Goal: Navigation & Orientation: Find specific page/section

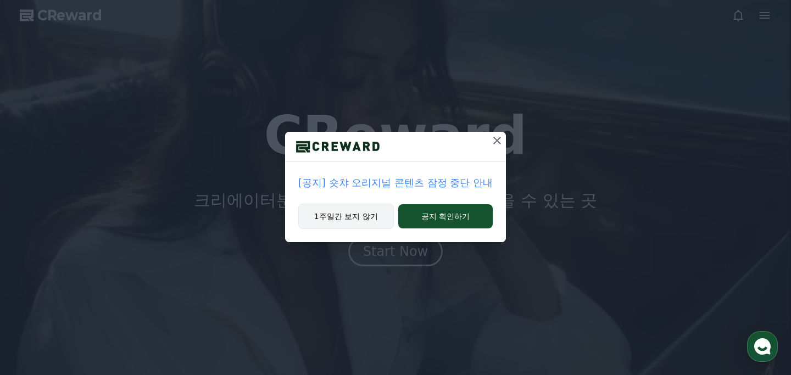
click at [379, 220] on button "1주일간 보지 않기" at bounding box center [346, 216] width 96 height 25
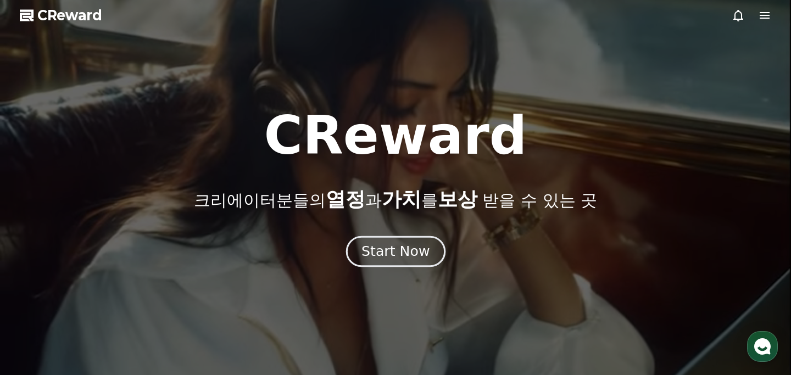
click at [388, 245] on div "Start Now" at bounding box center [395, 251] width 68 height 19
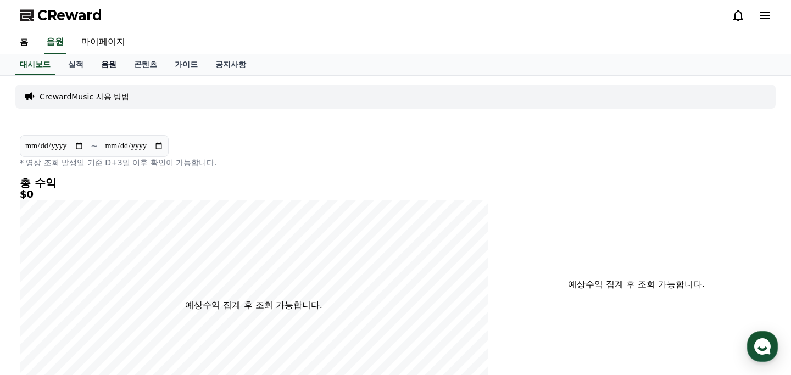
click at [93, 62] on link "음원" at bounding box center [108, 64] width 33 height 21
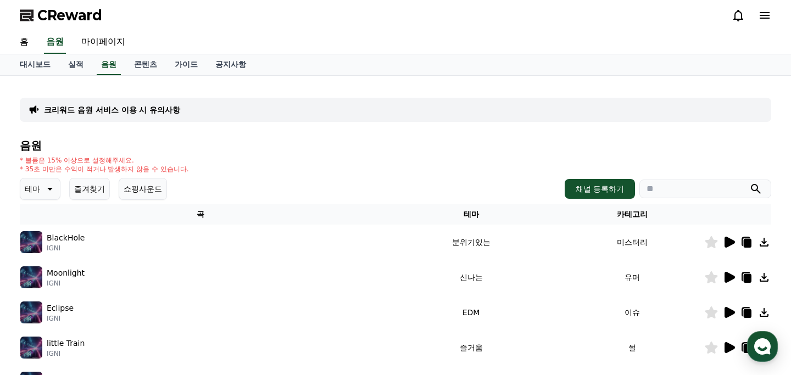
click at [92, 188] on button "즐겨찾기" at bounding box center [89, 189] width 41 height 22
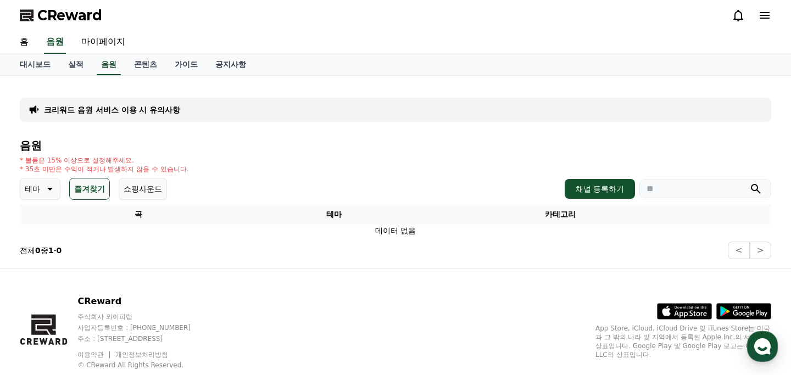
click at [130, 181] on button "쇼핑사운드" at bounding box center [143, 189] width 48 height 22
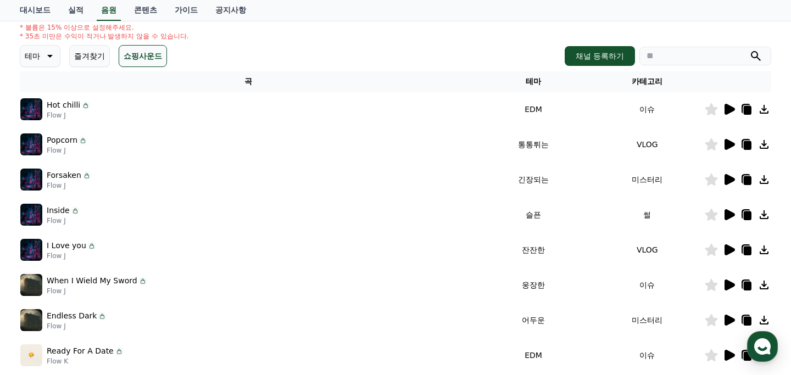
scroll to position [139, 0]
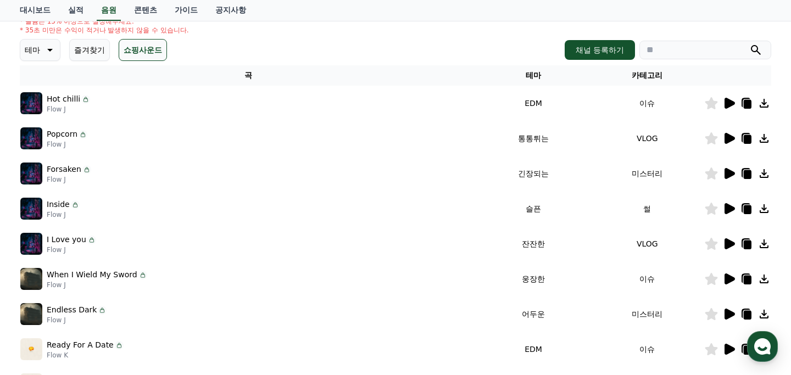
click at [729, 102] on icon at bounding box center [729, 103] width 10 height 11
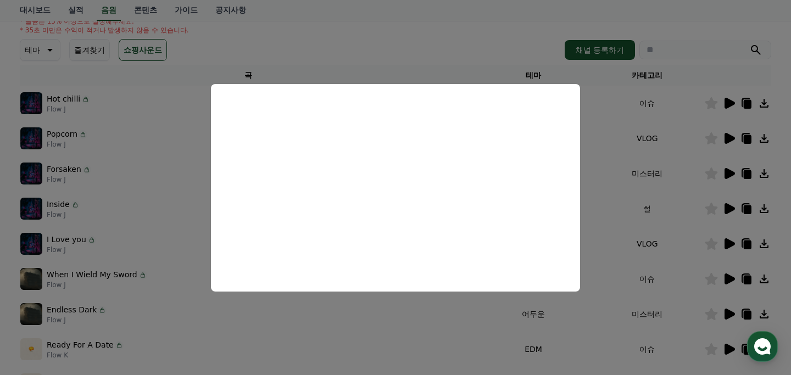
click at [150, 104] on button "close modal" at bounding box center [395, 187] width 791 height 375
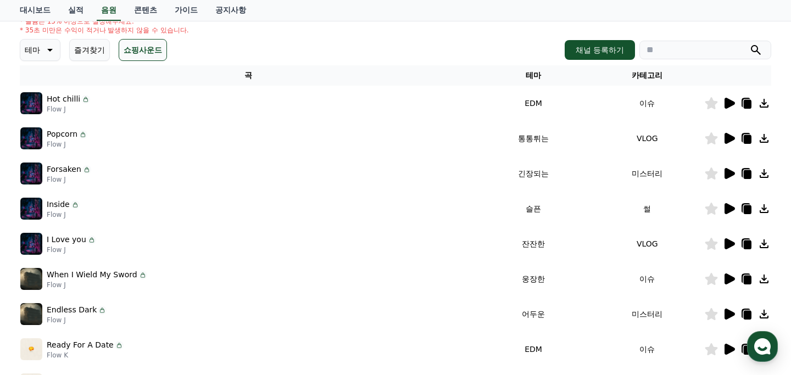
click at [731, 137] on icon at bounding box center [729, 138] width 10 height 11
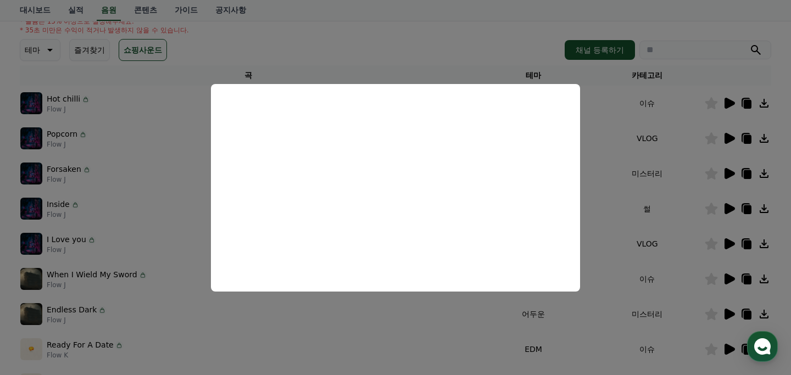
click at [358, 326] on button "close modal" at bounding box center [395, 187] width 791 height 375
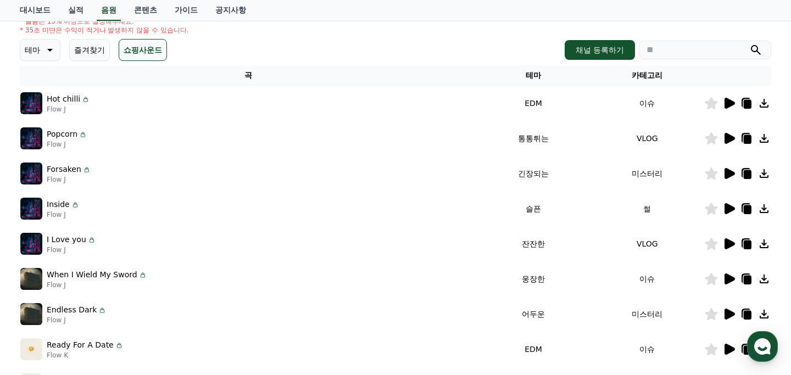
click at [730, 177] on icon at bounding box center [728, 173] width 13 height 13
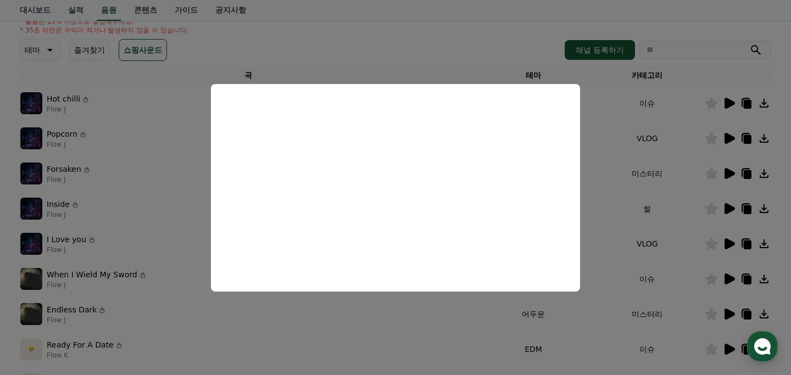
click at [332, 47] on button "close modal" at bounding box center [395, 187] width 791 height 375
click at [332, 47] on div "테마 즐겨찾기 쇼핑사운드 채널 등록하기" at bounding box center [395, 50] width 751 height 22
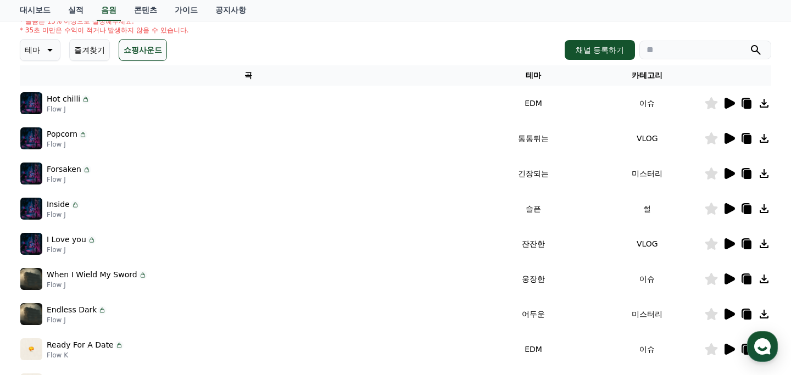
click at [731, 210] on icon at bounding box center [729, 208] width 10 height 11
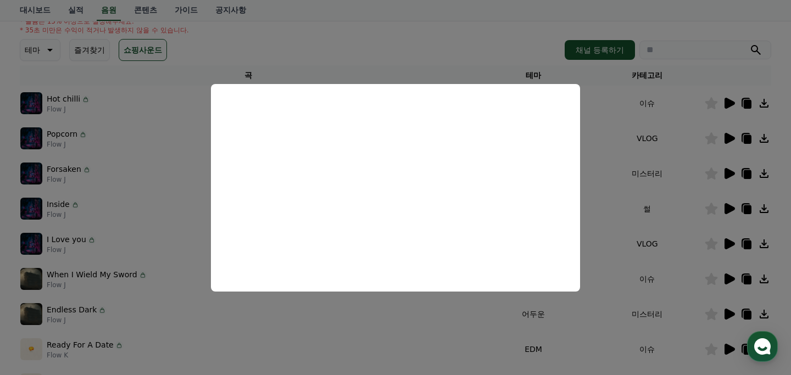
click at [711, 253] on button "close modal" at bounding box center [395, 187] width 791 height 375
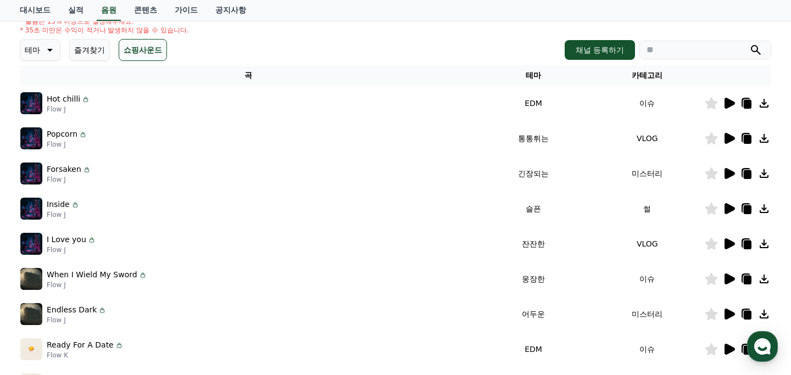
click at [727, 246] on icon at bounding box center [729, 243] width 10 height 11
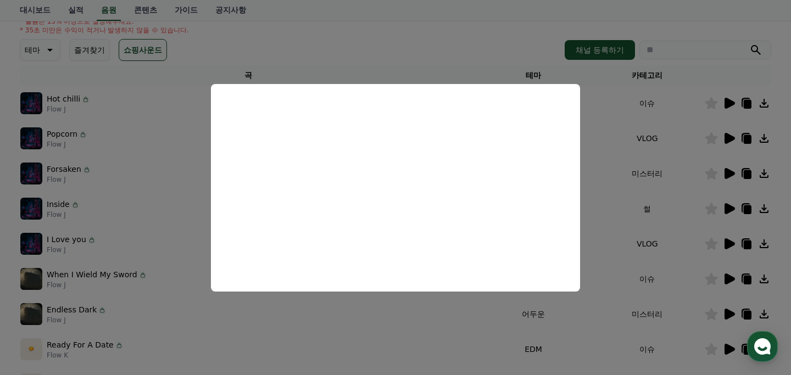
click at [722, 237] on button at bounding box center [728, 243] width 13 height 13
click at [720, 273] on button "close modal" at bounding box center [395, 187] width 791 height 375
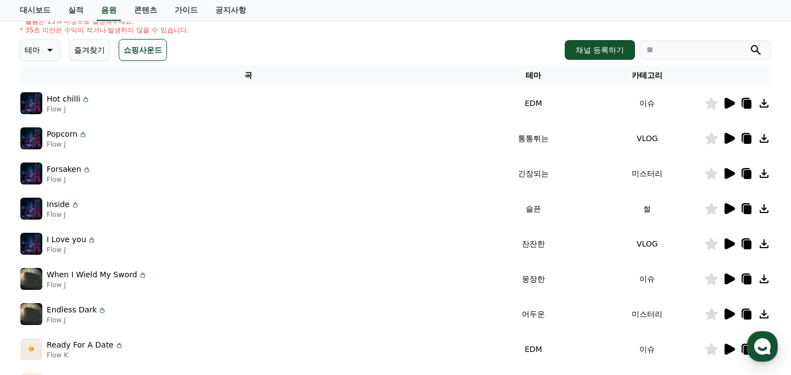
click at [726, 280] on icon at bounding box center [729, 278] width 10 height 11
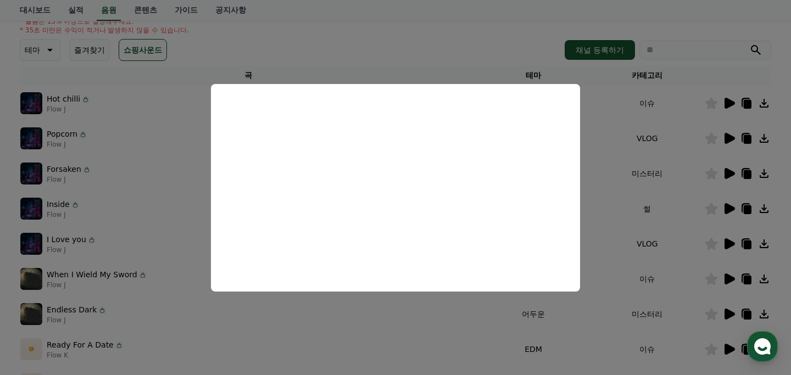
click at [696, 273] on button "close modal" at bounding box center [395, 187] width 791 height 375
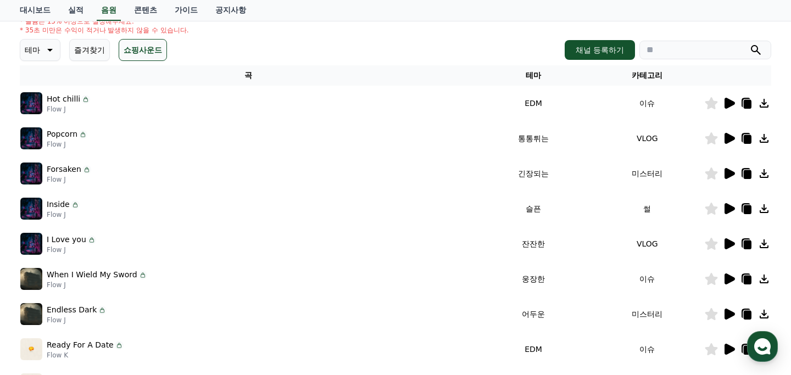
click at [720, 279] on div at bounding box center [737, 278] width 66 height 13
click at [724, 280] on icon at bounding box center [728, 278] width 13 height 13
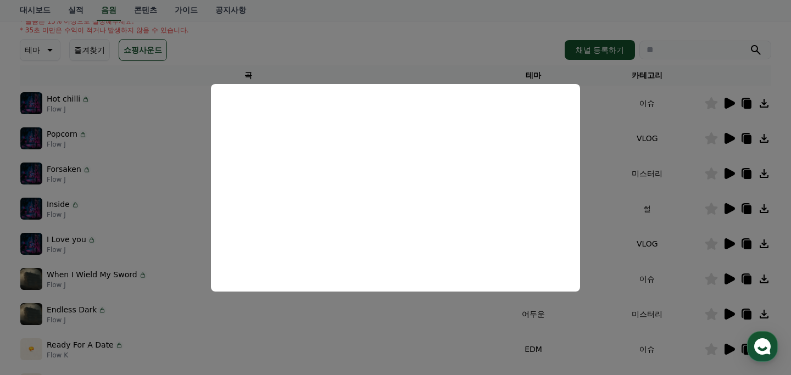
click at [699, 258] on button "close modal" at bounding box center [395, 187] width 791 height 375
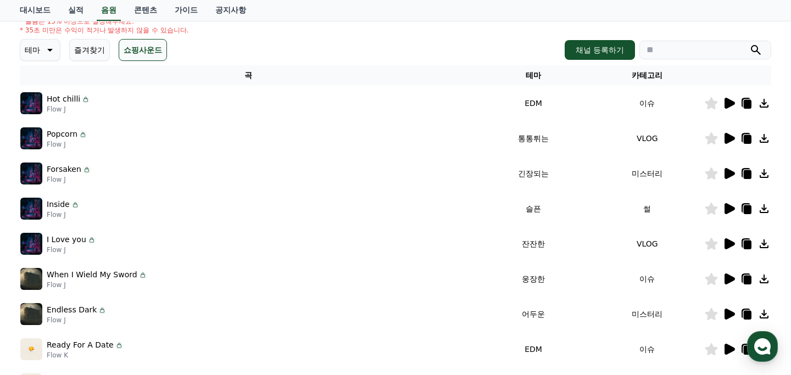
click at [729, 274] on icon at bounding box center [729, 278] width 10 height 11
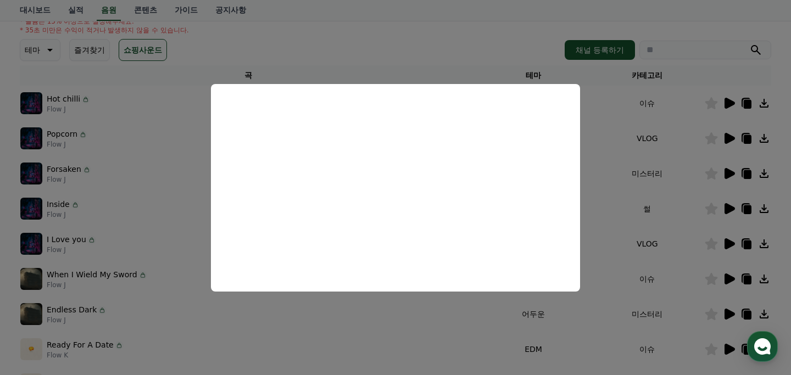
click at [708, 310] on button "close modal" at bounding box center [395, 187] width 791 height 375
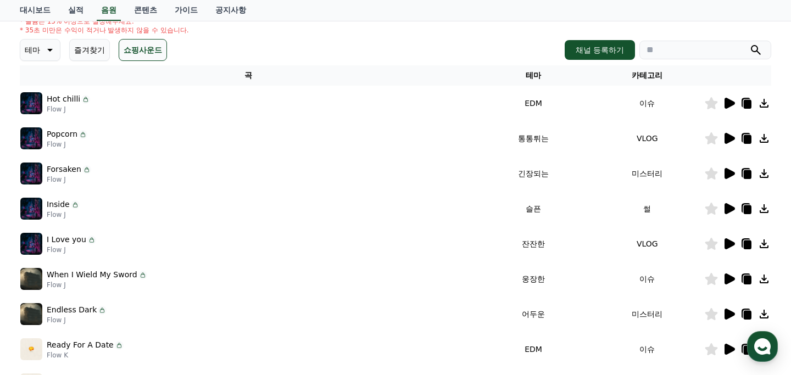
click at [726, 309] on icon at bounding box center [729, 314] width 10 height 11
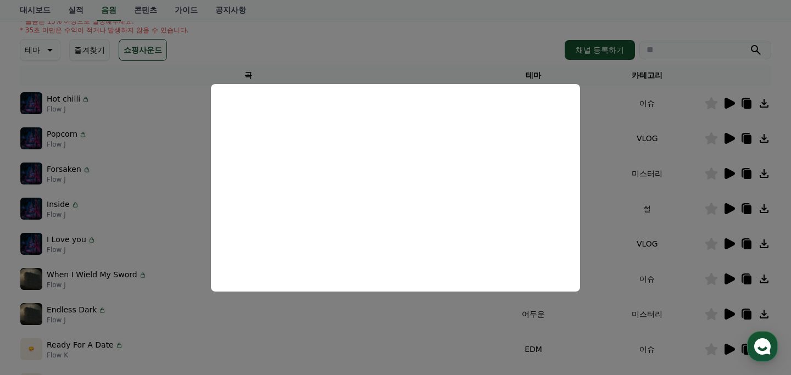
click at [722, 307] on button at bounding box center [728, 313] width 13 height 13
click at [680, 185] on button "close modal" at bounding box center [395, 187] width 791 height 375
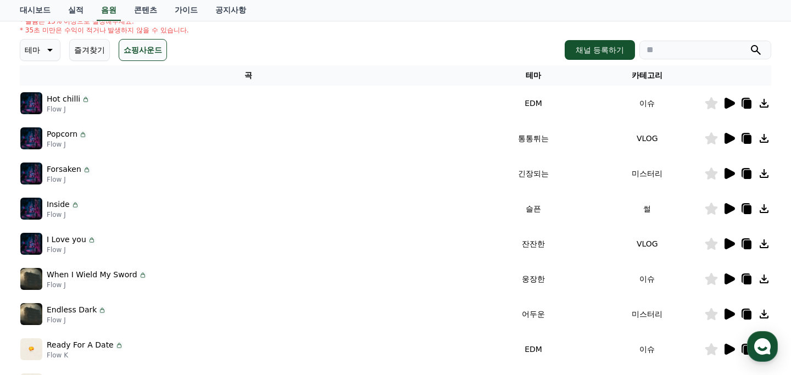
click at [677, 236] on td "VLOG" at bounding box center [647, 243] width 114 height 35
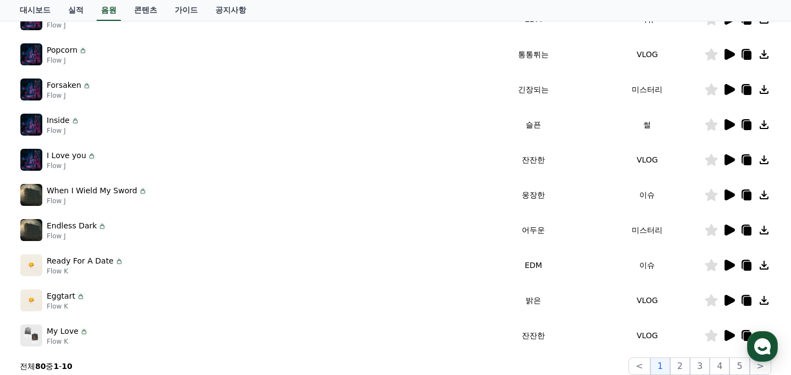
scroll to position [265, 0]
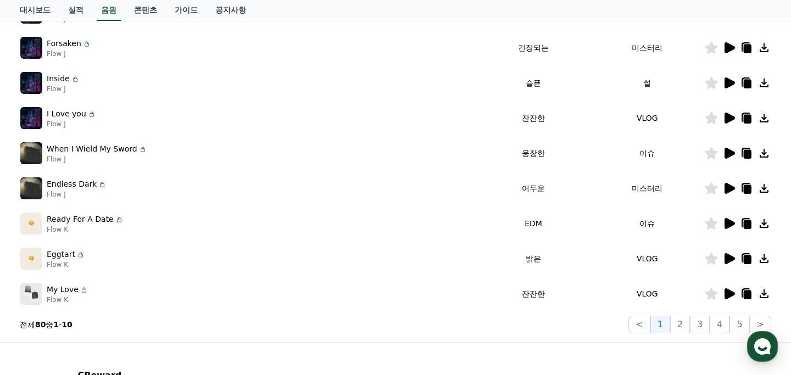
click at [726, 222] on icon at bounding box center [729, 223] width 10 height 11
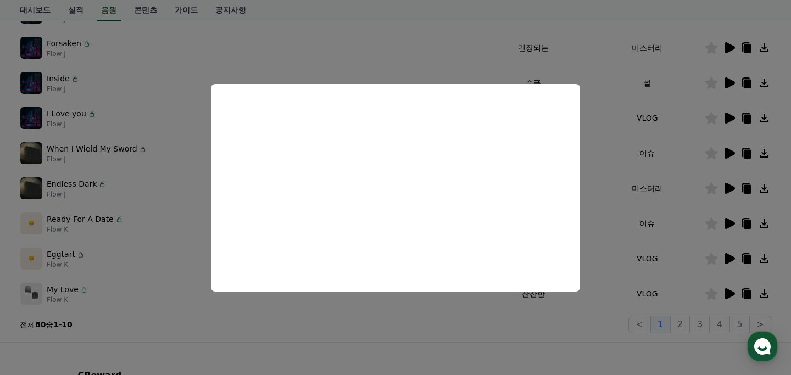
click at [697, 246] on button "close modal" at bounding box center [395, 187] width 791 height 375
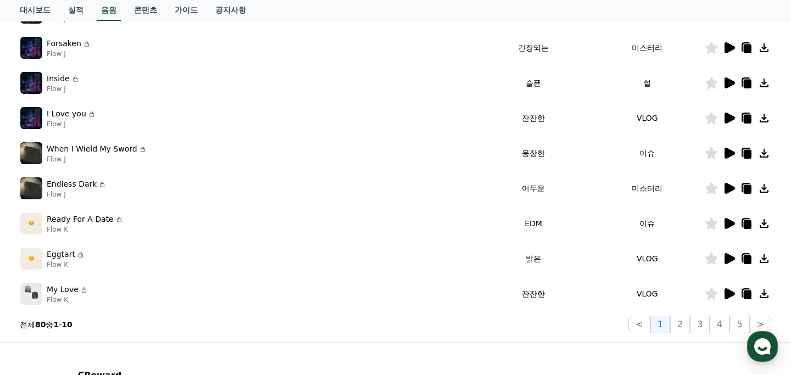
click at [728, 261] on icon at bounding box center [729, 258] width 10 height 11
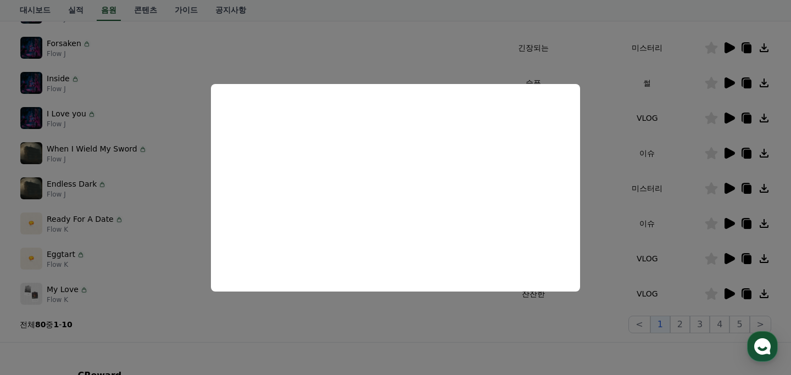
click at [436, 60] on button "close modal" at bounding box center [395, 187] width 791 height 375
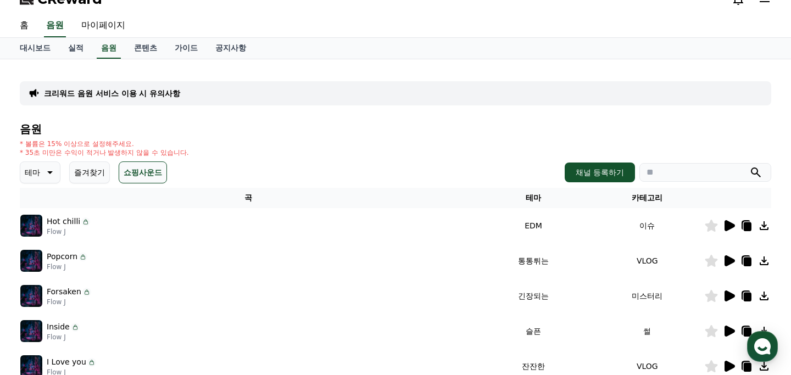
scroll to position [0, 0]
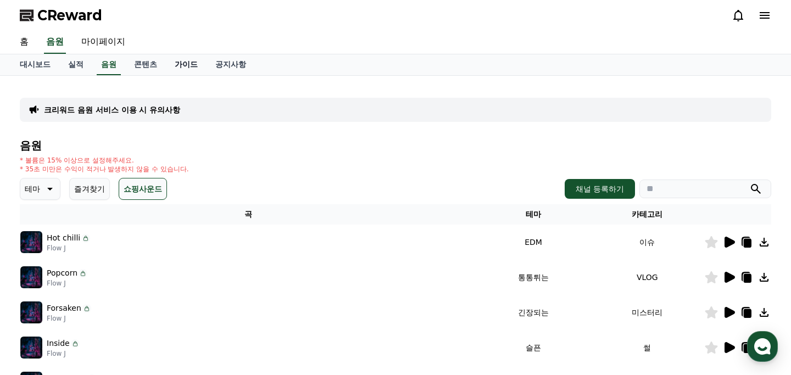
click at [167, 70] on link "가이드" at bounding box center [186, 64] width 41 height 21
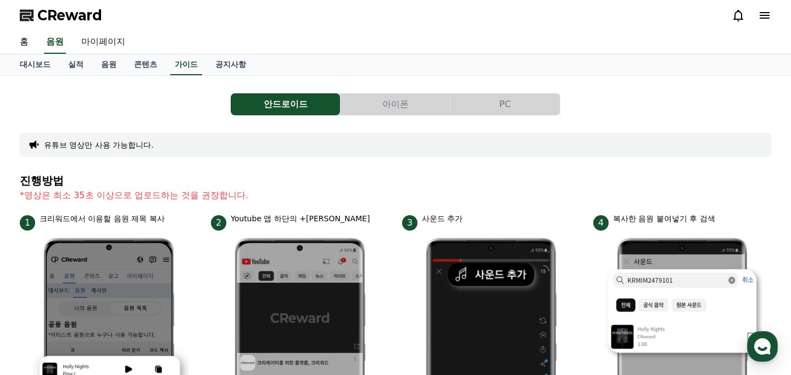
click at [102, 43] on link "마이페이지" at bounding box center [102, 42] width 61 height 23
select select "**********"
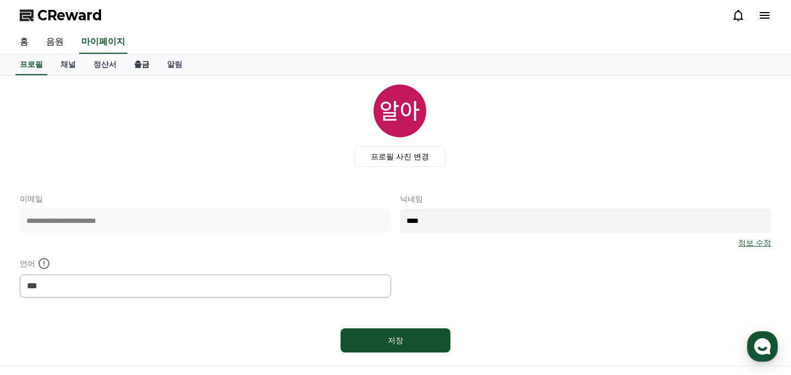
click at [136, 61] on link "출금" at bounding box center [141, 64] width 33 height 21
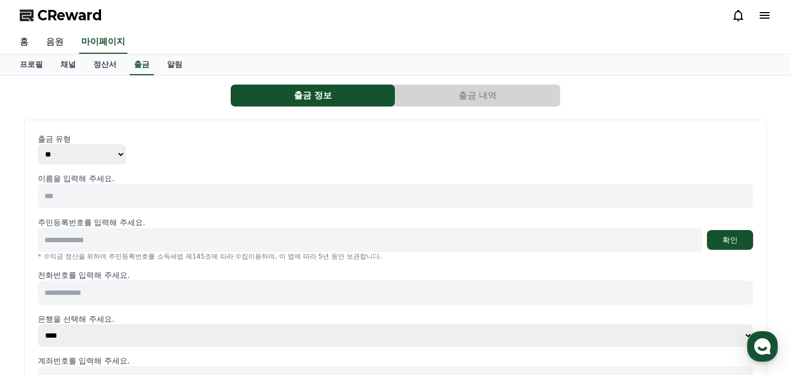
click at [145, 122] on div "출금 유형 ** *** 이름을 입력해 주세요. 주민등록번호를 입력해 주세요. 확인 * 수익금 정산을 위하여 주민등록번호를 소득세법 제145조에…" at bounding box center [395, 300] width 742 height 361
click at [158, 68] on link "알림" at bounding box center [174, 64] width 33 height 21
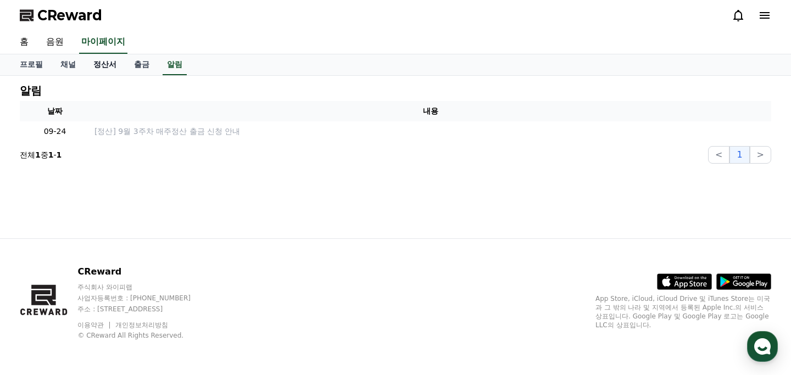
click at [92, 66] on link "정산서" at bounding box center [105, 64] width 41 height 21
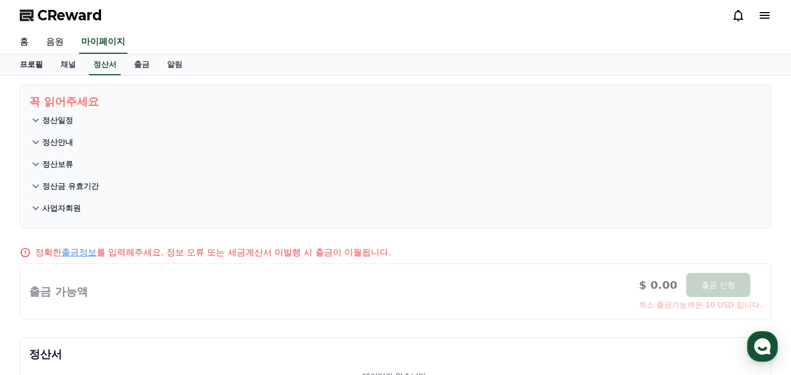
click at [27, 61] on link "프로필" at bounding box center [31, 64] width 41 height 21
select select "**********"
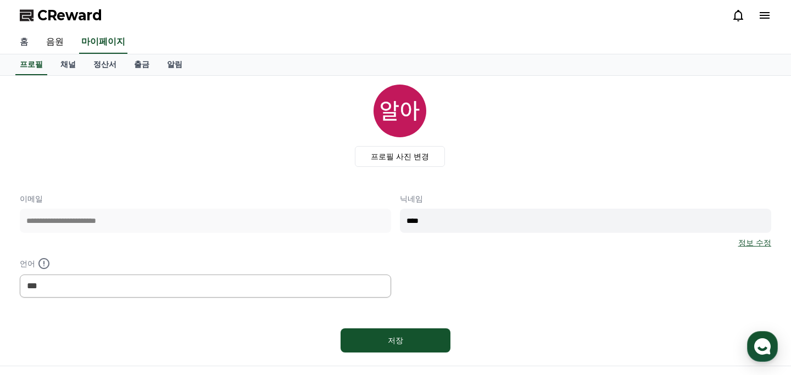
click at [27, 45] on link "홈" at bounding box center [24, 42] width 26 height 23
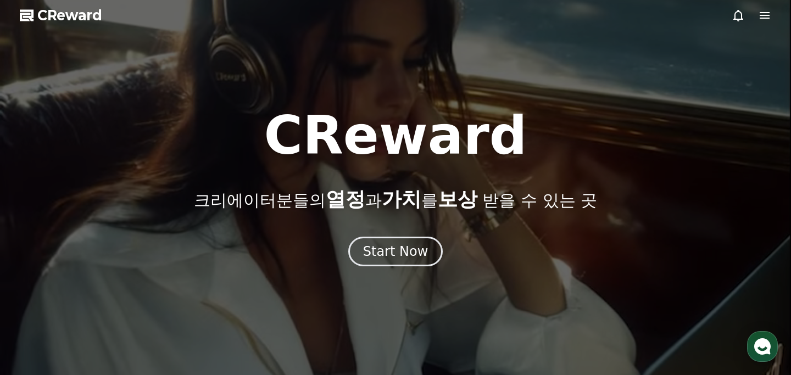
click at [50, 29] on div at bounding box center [395, 187] width 791 height 375
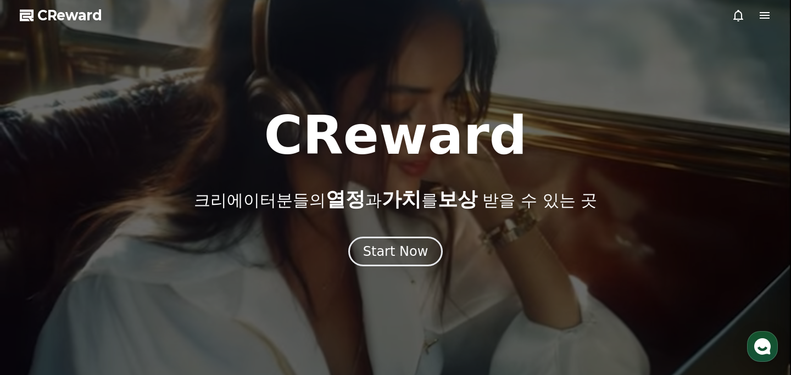
click at [63, 20] on span "CReward" at bounding box center [69, 16] width 65 height 18
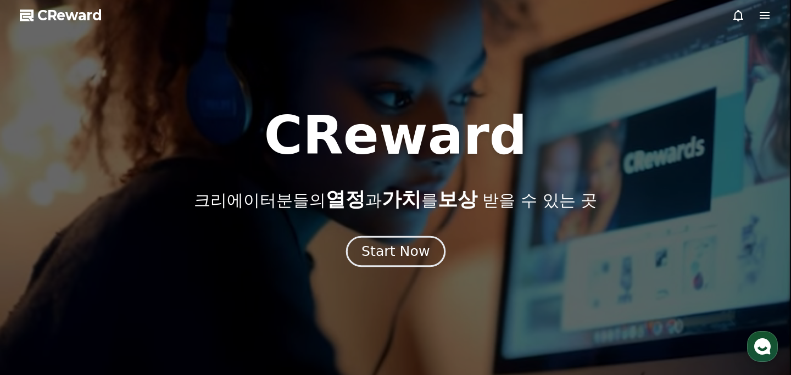
click at [375, 265] on button "Start Now" at bounding box center [394, 251] width 99 height 31
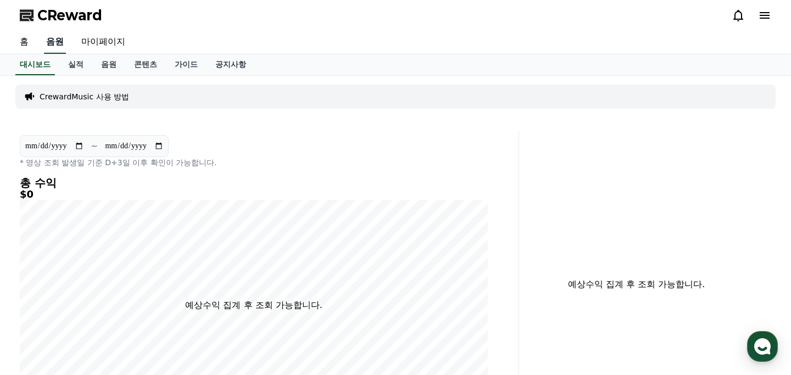
click at [52, 43] on link "음원" at bounding box center [55, 42] width 22 height 23
click at [87, 99] on p "CrewardMusic 사용 방법" at bounding box center [84, 96] width 89 height 11
